Goal: Find specific page/section: Find specific page/section

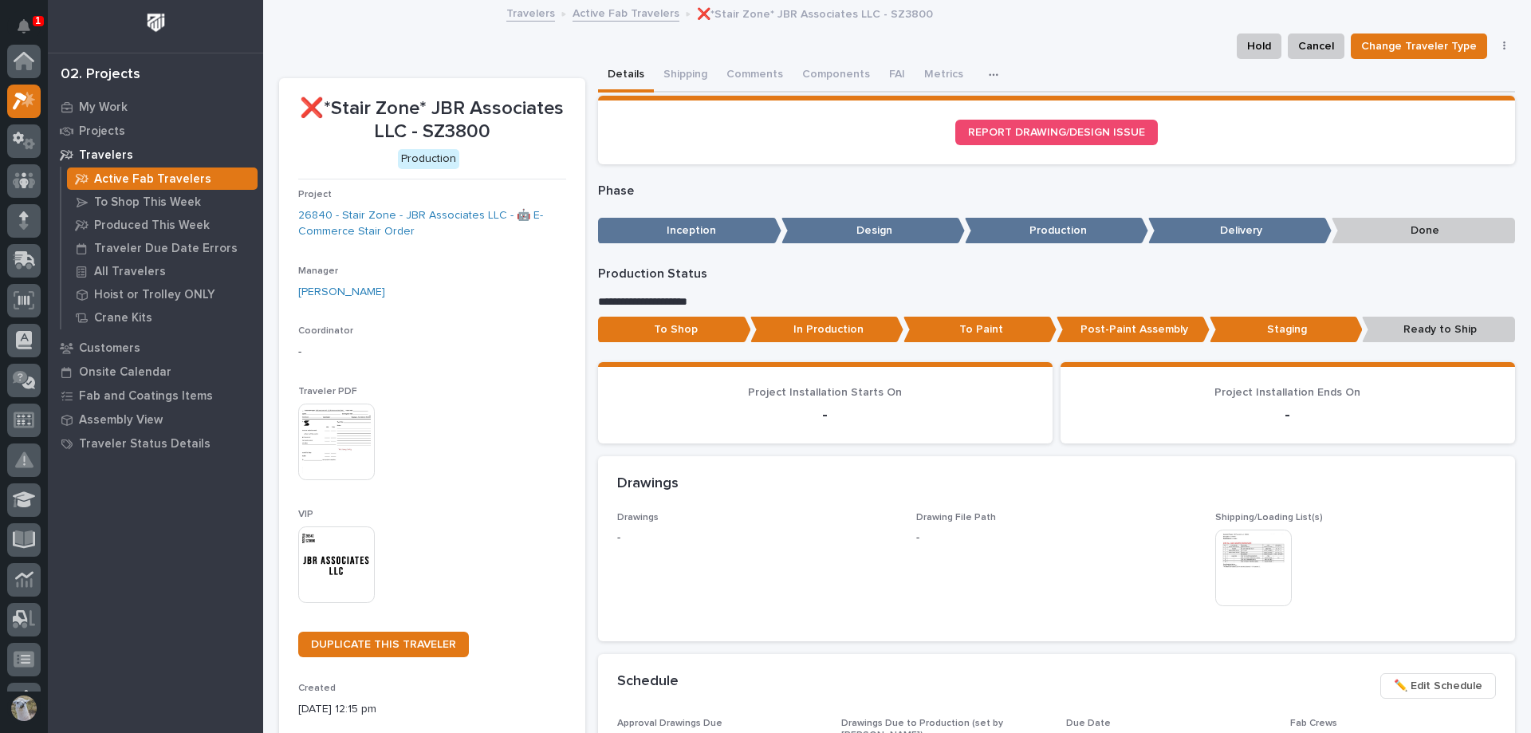
scroll to position [40, 0]
click at [614, 11] on link "Active Fab Travelers" at bounding box center [626, 12] width 107 height 18
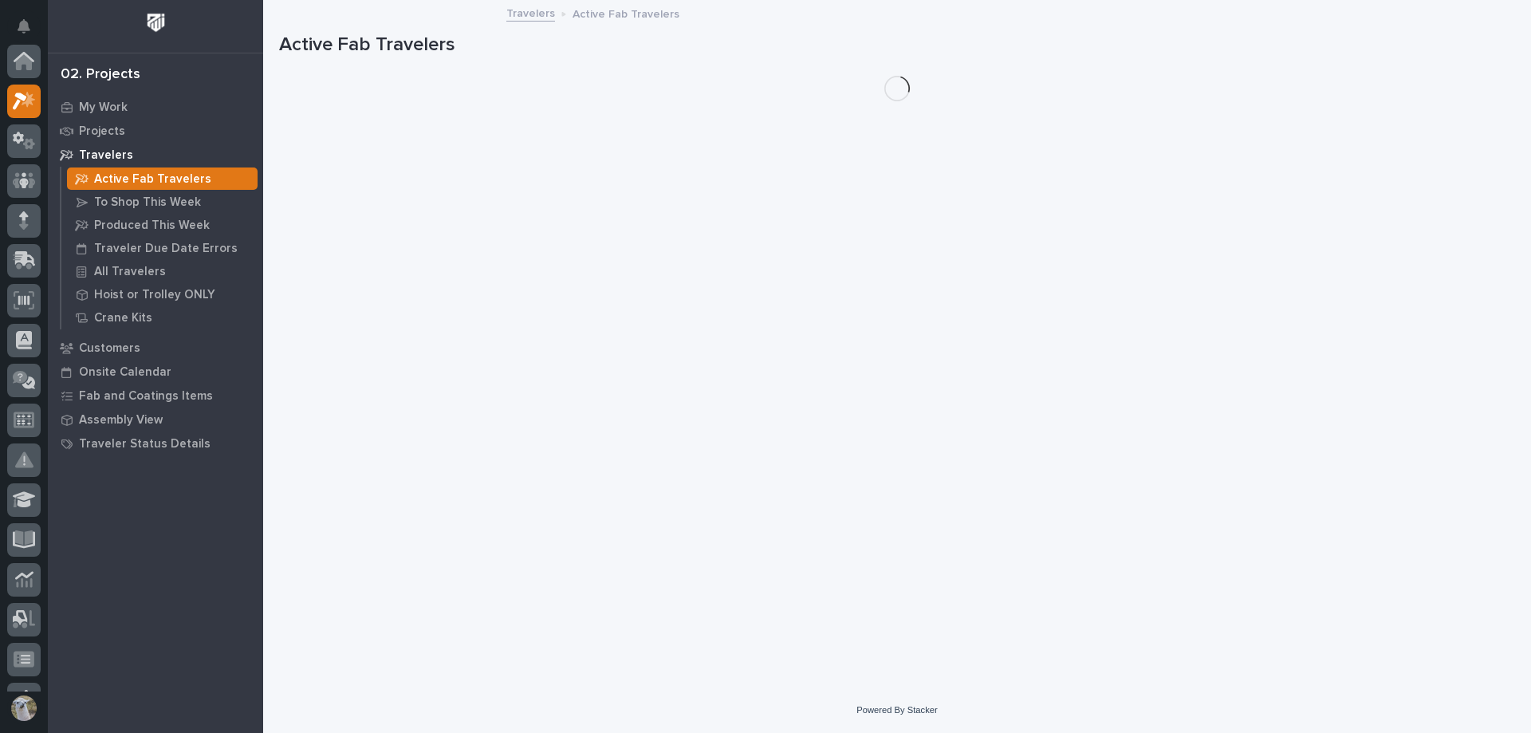
scroll to position [40, 0]
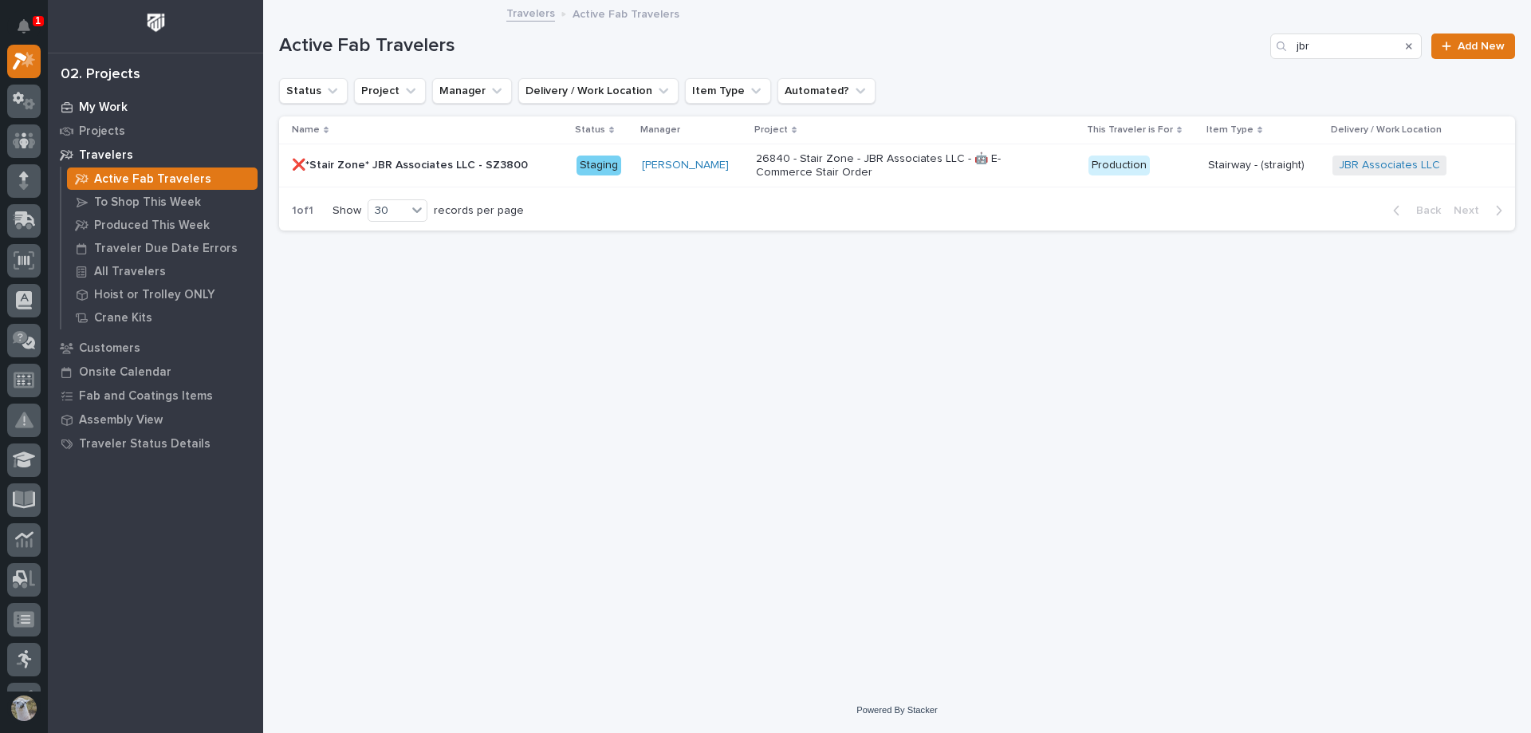
click at [88, 108] on p "My Work" at bounding box center [103, 107] width 49 height 14
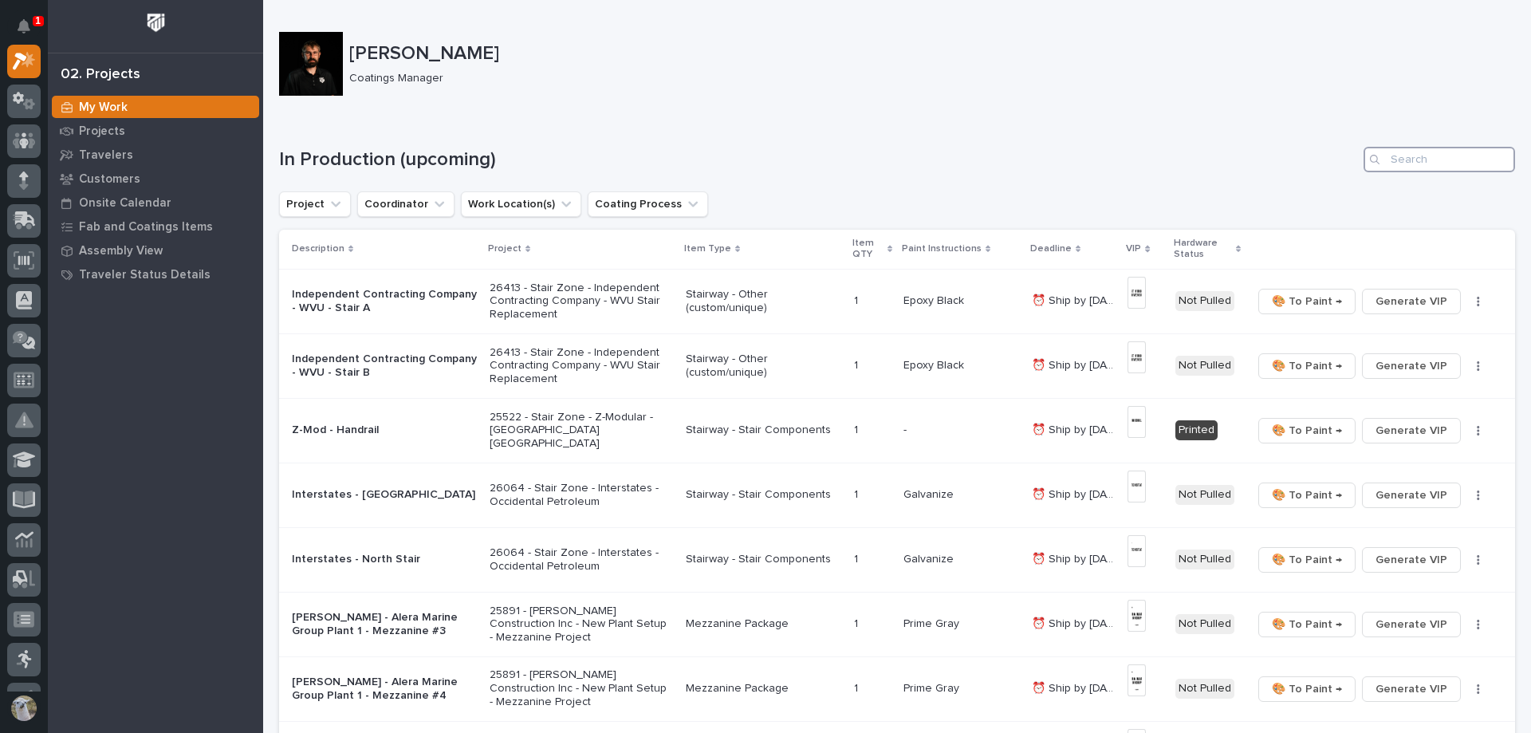
click at [1459, 165] on input "Search" at bounding box center [1440, 160] width 152 height 26
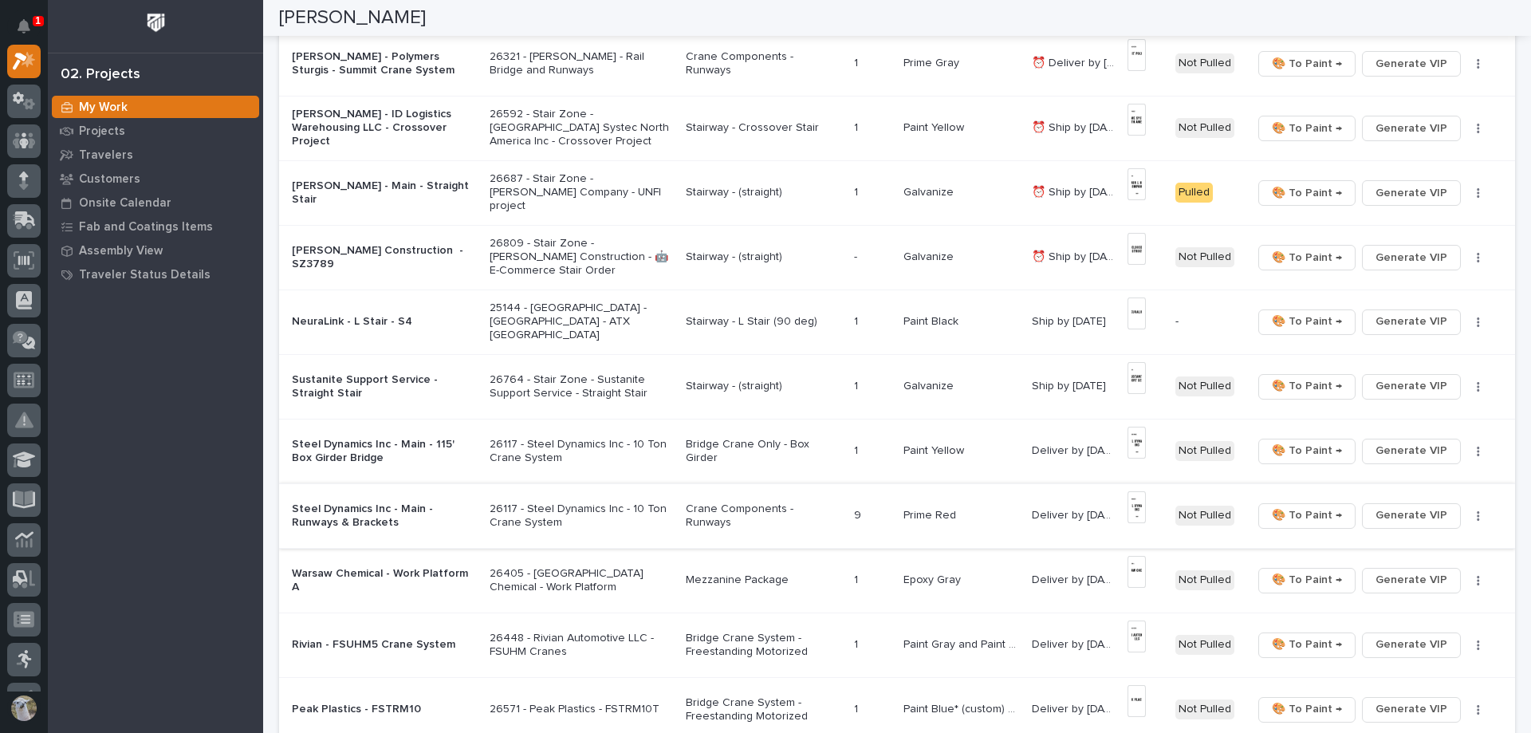
scroll to position [718, 0]
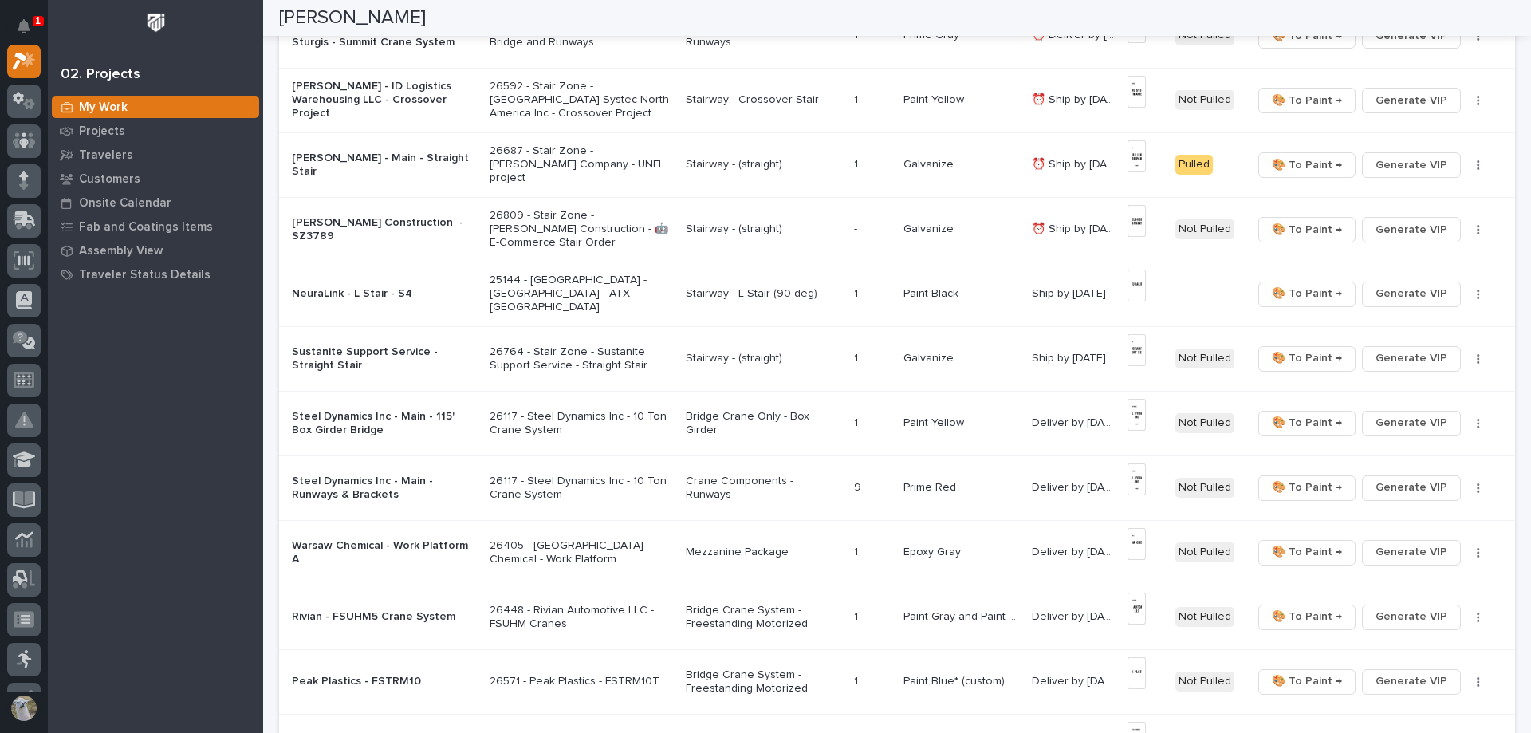
click at [703, 680] on p "Bridge Crane System - Freestanding Motorized" at bounding box center [764, 681] width 156 height 27
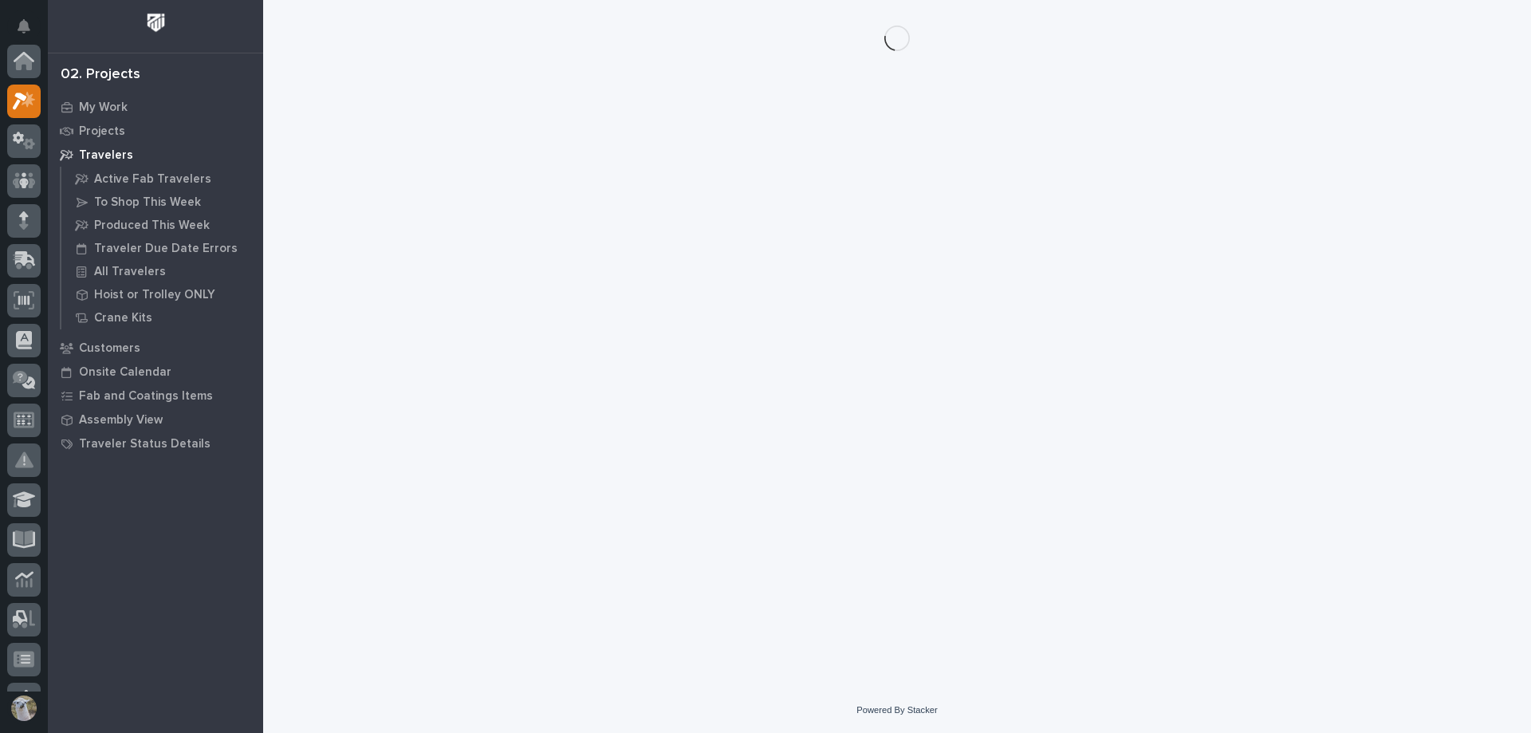
scroll to position [40, 0]
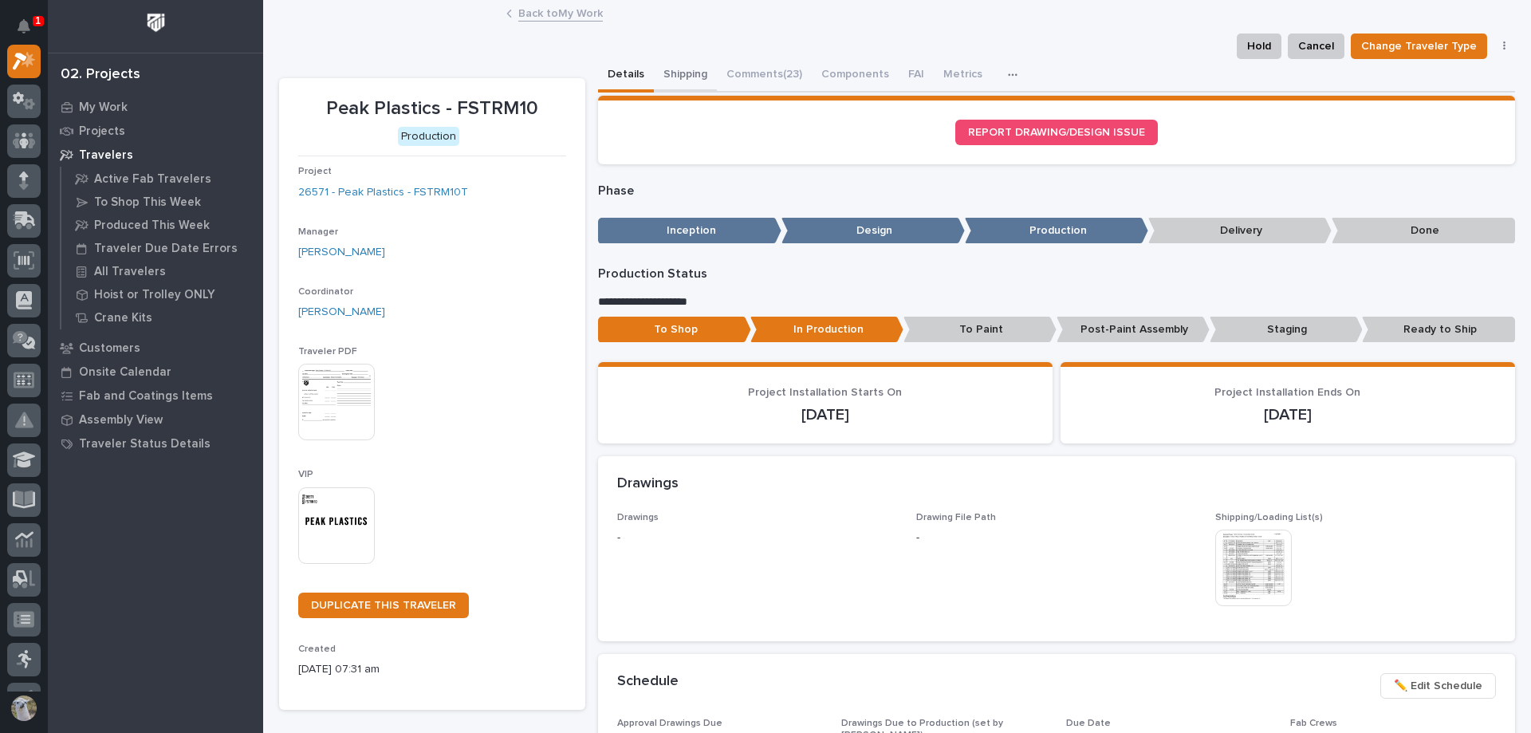
click at [686, 75] on button "Shipping" at bounding box center [685, 75] width 63 height 33
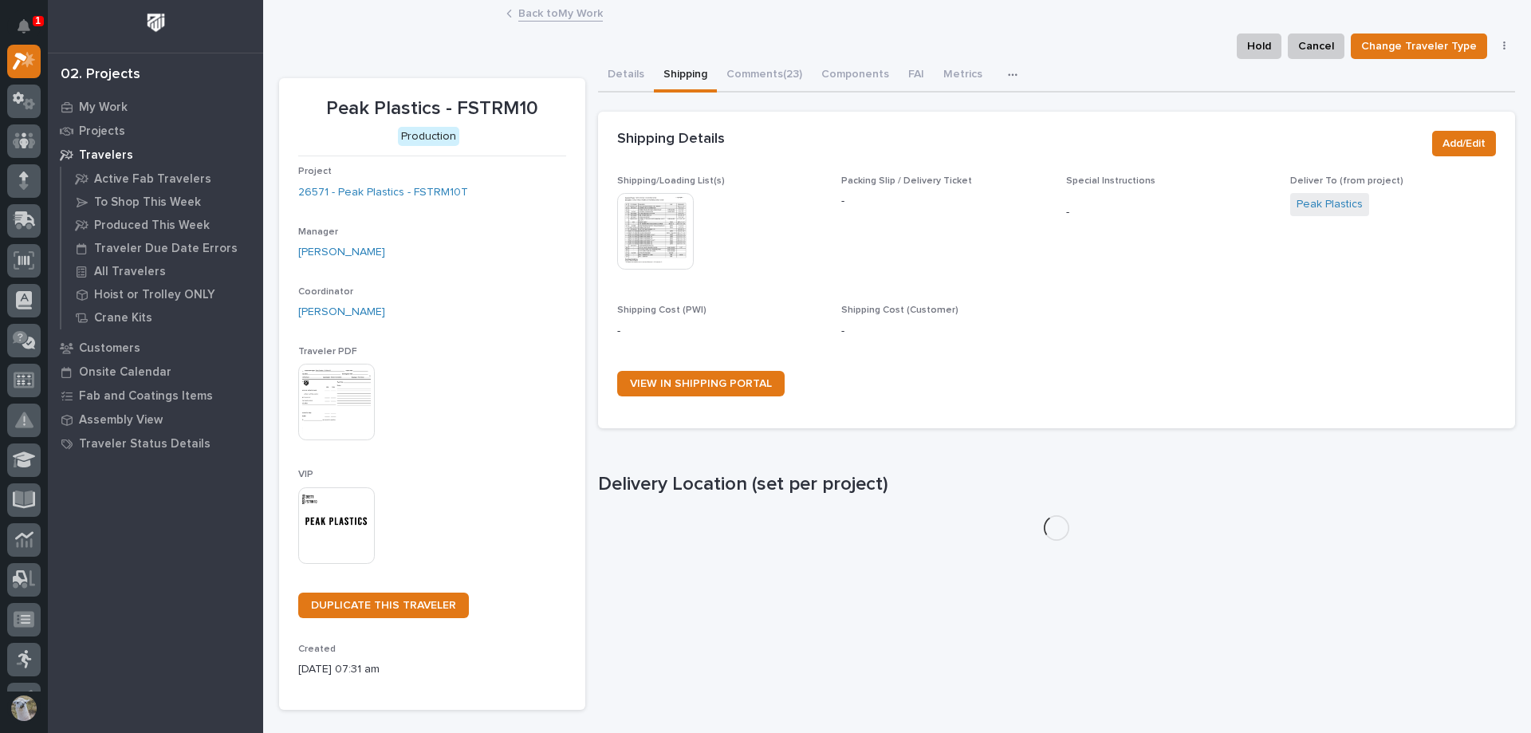
click at [644, 237] on img at bounding box center [655, 231] width 77 height 77
